Goal: Information Seeking & Learning: Learn about a topic

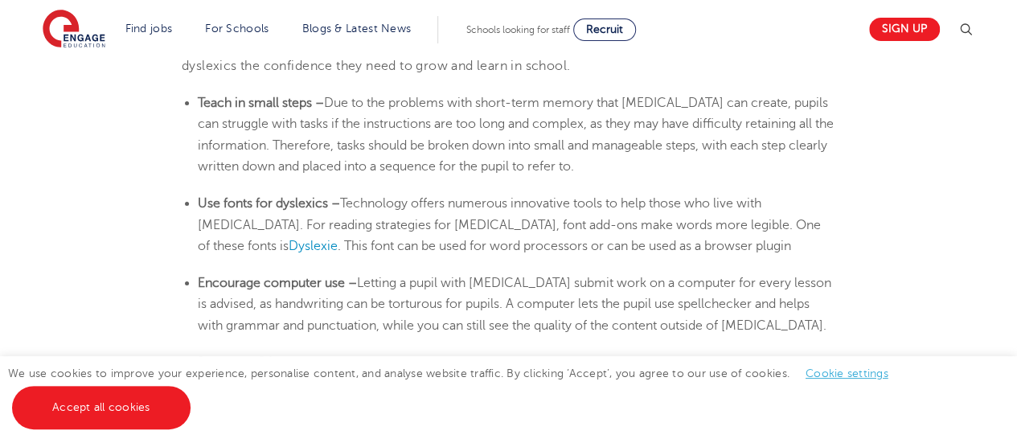
scroll to position [2652, 0]
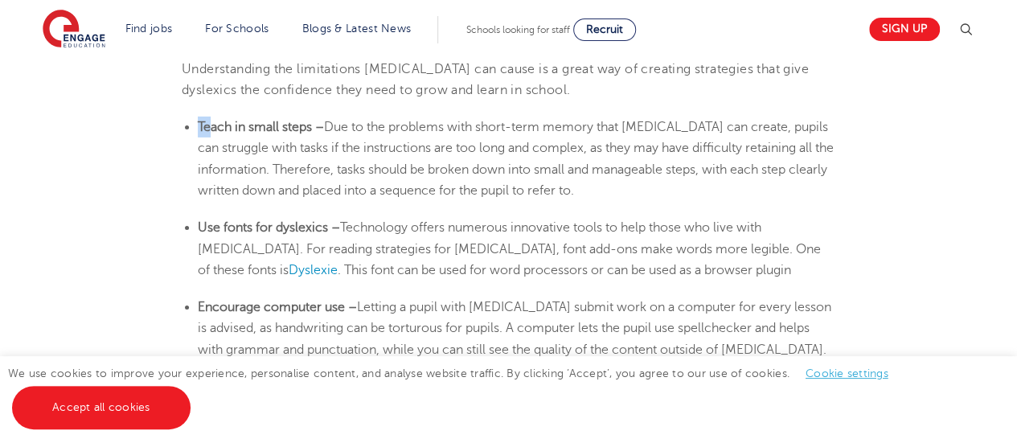
drag, startPoint x: 186, startPoint y: 125, endPoint x: 210, endPoint y: 123, distance: 23.4
click at [210, 123] on li "Teach in small steps – Due to the problems with short-term memory that [MEDICAL…" at bounding box center [516, 159] width 637 height 84
click at [206, 123] on b "Teach in small steps –" at bounding box center [261, 127] width 126 height 14
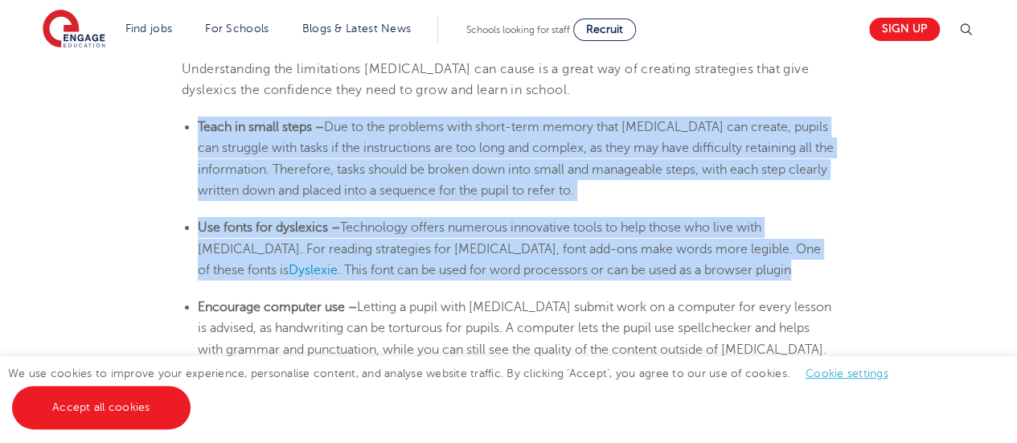
drag, startPoint x: 200, startPoint y: 125, endPoint x: 694, endPoint y: 276, distance: 516.5
copy section "Teach in small steps – Due to the problems with short-term memory that [MEDICAL…"
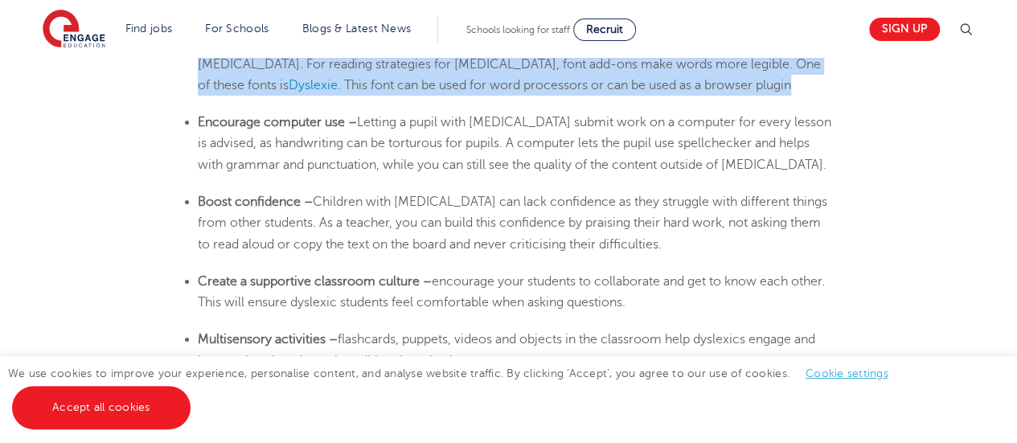
scroll to position [2813, 0]
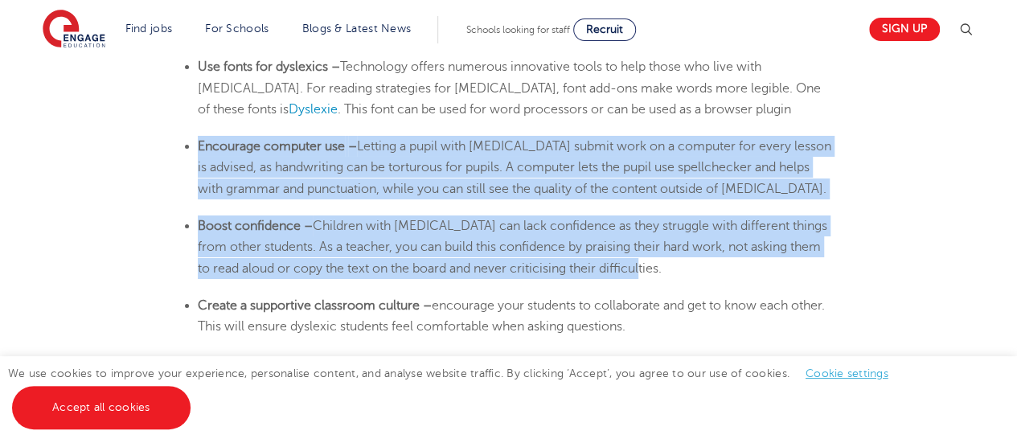
drag, startPoint x: 197, startPoint y: 145, endPoint x: 696, endPoint y: 275, distance: 515.5
copy section "Encourage computer use – Letting a pupil with [MEDICAL_DATA] submit work on a c…"
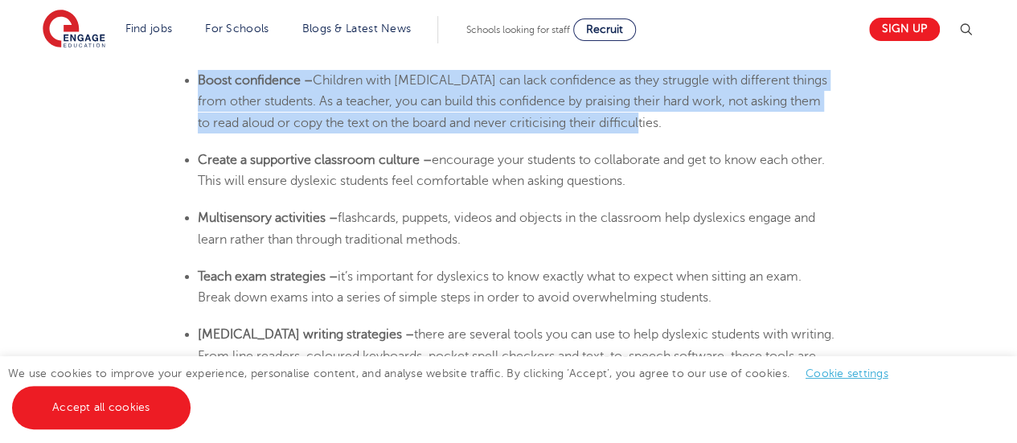
scroll to position [2973, 0]
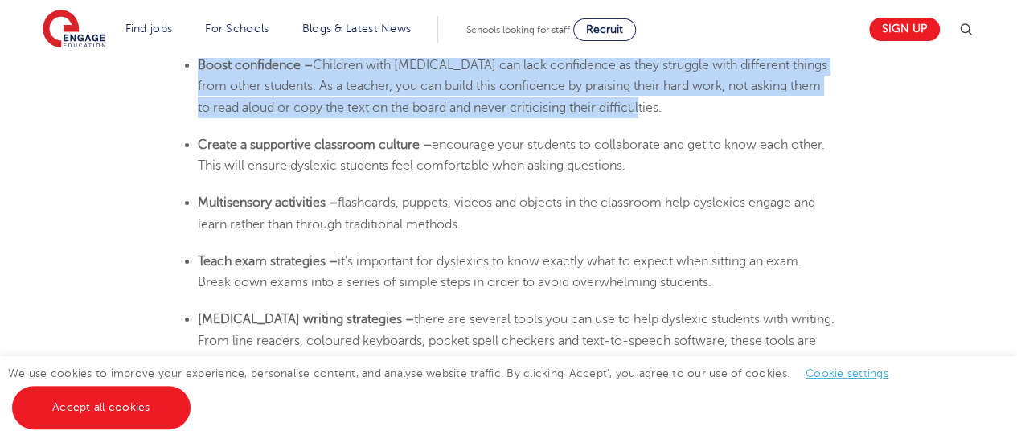
drag, startPoint x: 200, startPoint y: 142, endPoint x: 717, endPoint y: 159, distance: 517.0
click at [717, 159] on li "Create a supportive classroom culture – encourage your students to collaborate …" at bounding box center [516, 155] width 637 height 43
copy li "Create a supportive classroom culture – encourage your students to collaborate …"
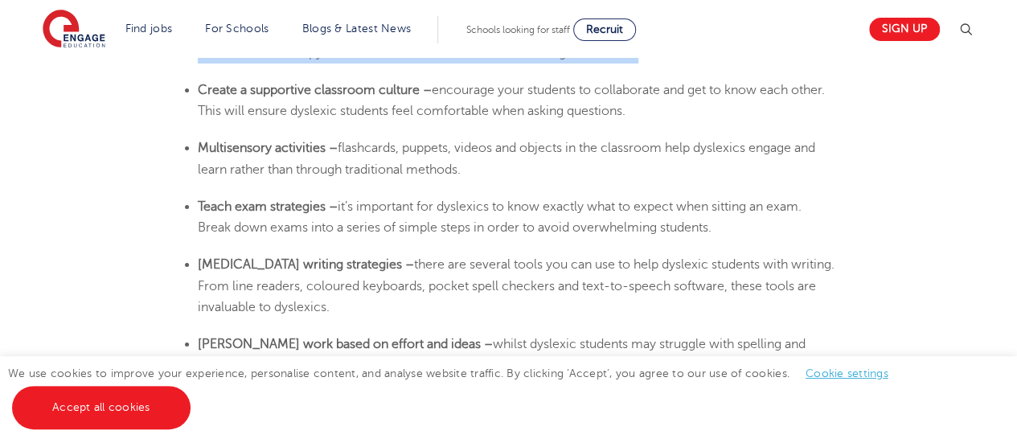
scroll to position [3054, 0]
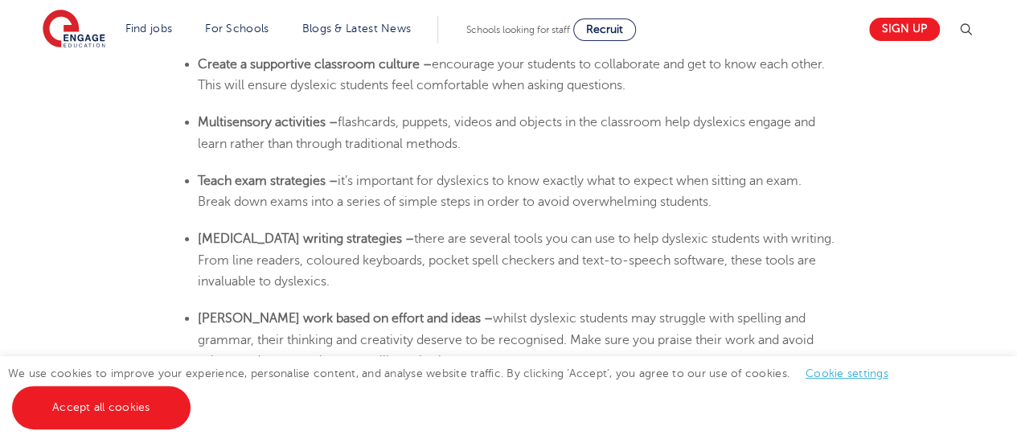
drag, startPoint x: 198, startPoint y: 125, endPoint x: 546, endPoint y: 139, distance: 349.1
click at [546, 139] on li "Multisensory activities – flashcards, puppets, videos and objects in the classr…" at bounding box center [516, 133] width 637 height 43
copy li "Multisensory activities – flashcards, puppets, videos and objects in the classr…"
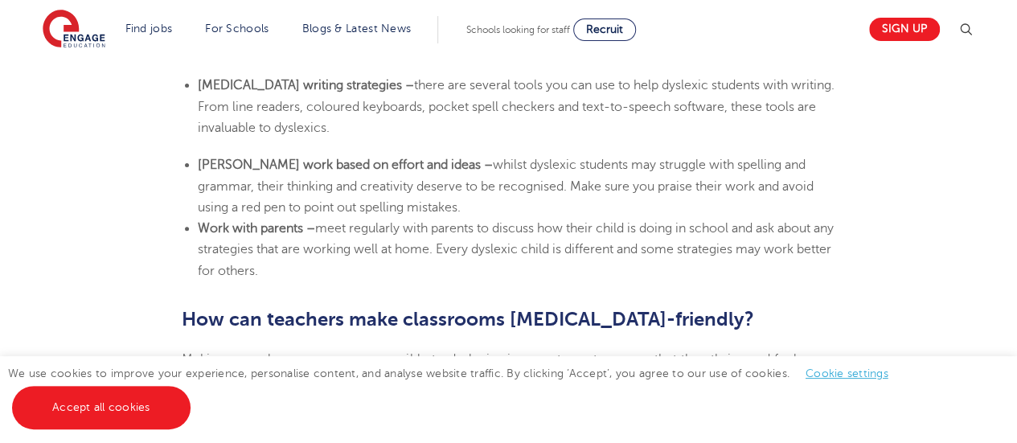
scroll to position [3214, 0]
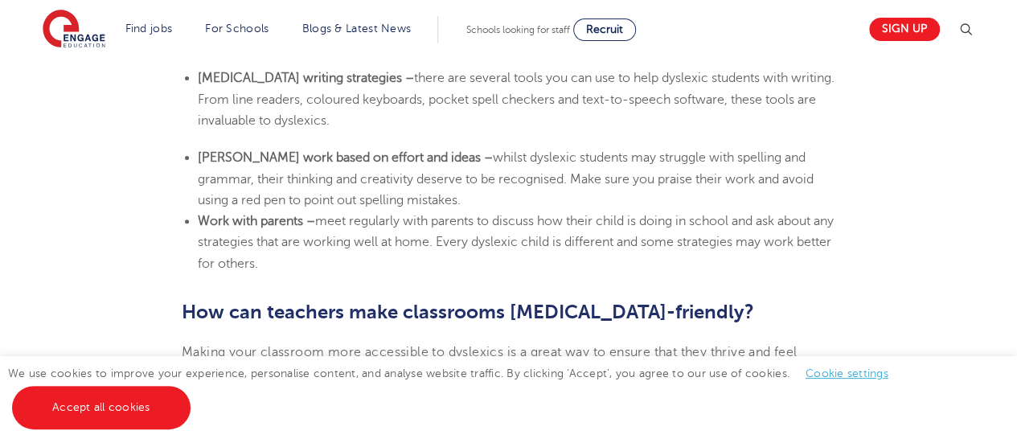
drag, startPoint x: 197, startPoint y: 218, endPoint x: 311, endPoint y: 255, distance: 119.9
click at [311, 255] on li "Work with parents – meet regularly with parents to discuss how their child is d…" at bounding box center [516, 242] width 637 height 63
copy li "Work with parents – meet regularly with parents to discuss how their child is d…"
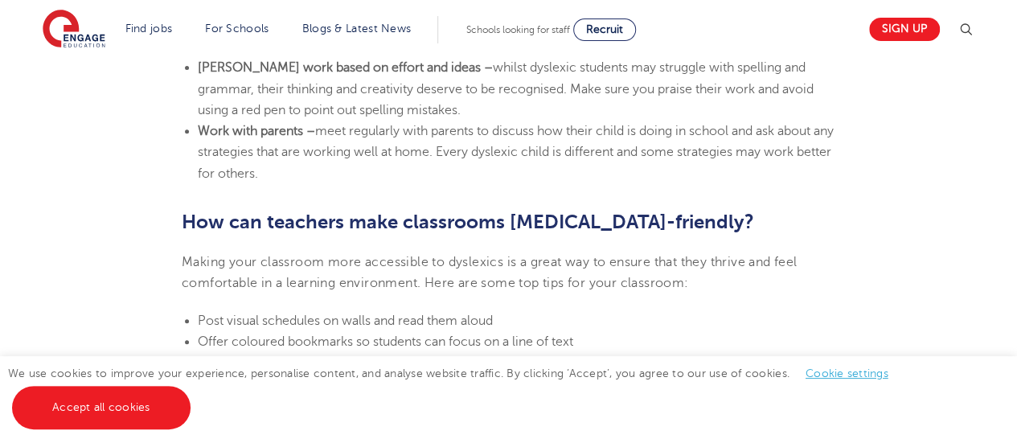
scroll to position [3455, 0]
